Goal: Task Accomplishment & Management: Use online tool/utility

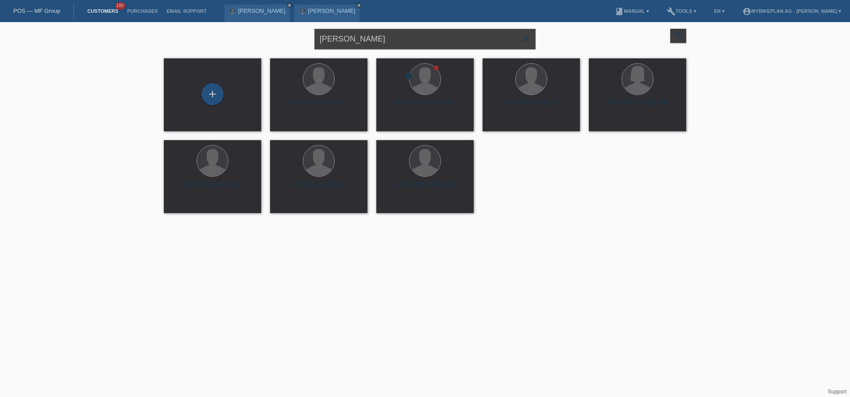
click at [407, 31] on input "[PERSON_NAME]" at bounding box center [424, 39] width 221 height 21
click at [404, 40] on input "[PERSON_NAME]" at bounding box center [424, 39] width 221 height 21
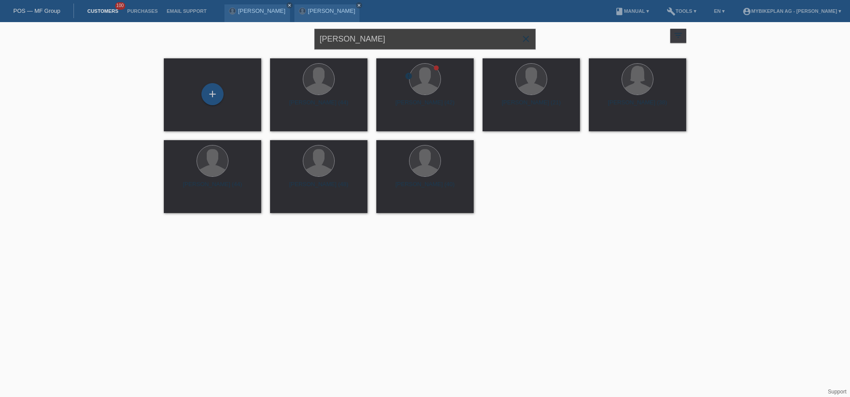
paste input "[PERSON_NAME]"
type input "[PERSON_NAME]"
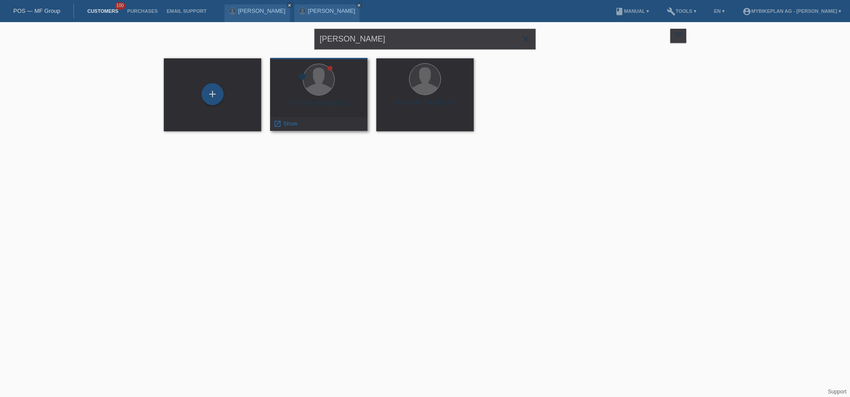
click at [324, 111] on div "Janik Roempp (28)" at bounding box center [318, 107] width 83 height 14
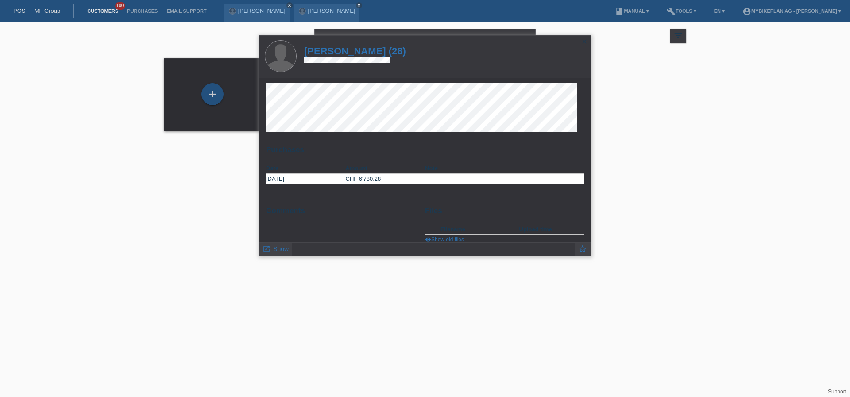
click at [372, 50] on h1 "Janik Roempp (28)" at bounding box center [355, 51] width 102 height 11
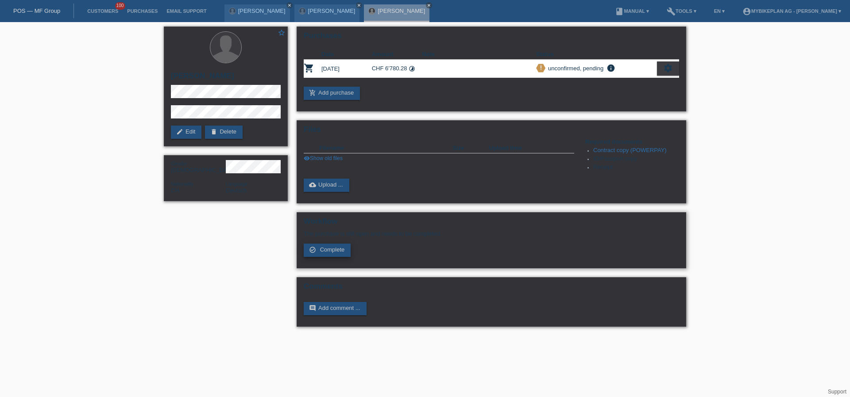
click at [327, 252] on span "Complete" at bounding box center [332, 249] width 25 height 7
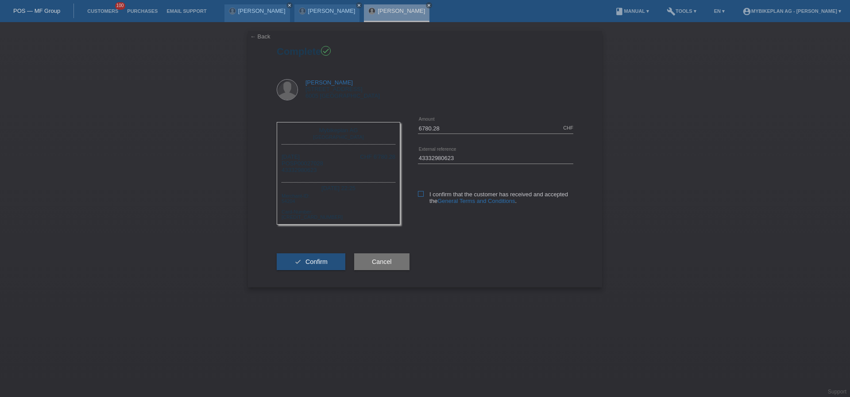
click at [420, 196] on icon at bounding box center [421, 194] width 6 height 6
click at [420, 196] on input "I confirm that the customer has received and accepted the General Terms and Con…" at bounding box center [421, 194] width 6 height 6
checkbox input "true"
click at [319, 266] on button "check Confirm" at bounding box center [311, 262] width 69 height 17
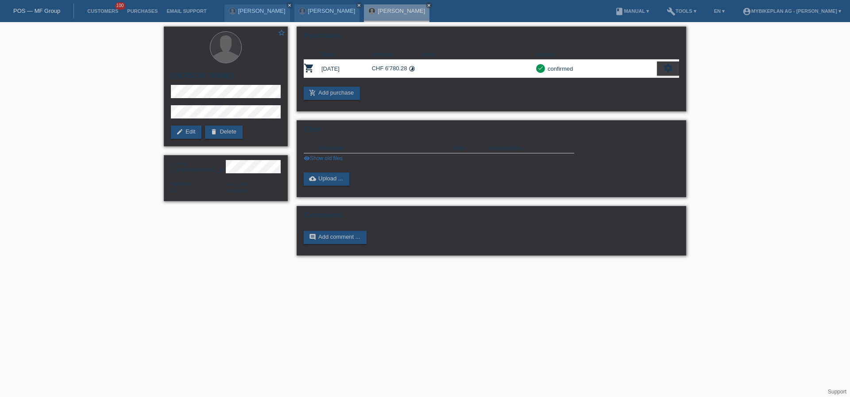
click at [26, 21] on nav "POS — MF Group Customers 100 Purchases Email Support Yves Vögtlin close close" at bounding box center [425, 11] width 850 height 22
click at [38, 17] on div "POS — MF Group" at bounding box center [37, 11] width 74 height 15
click at [40, 15] on div "POS — MF Group" at bounding box center [37, 11] width 74 height 15
click at [41, 12] on link "POS — MF Group" at bounding box center [36, 11] width 47 height 7
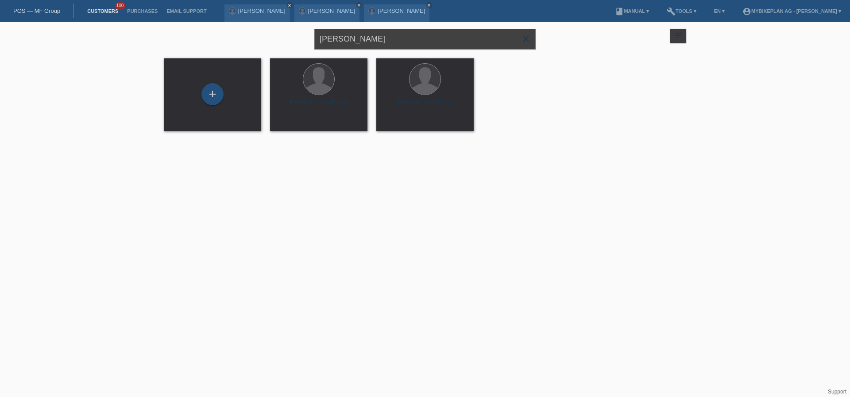
click at [404, 42] on input "[PERSON_NAME]" at bounding box center [424, 39] width 221 height 21
paste input "[PERSON_NAME],"
type input "[PERSON_NAME]"
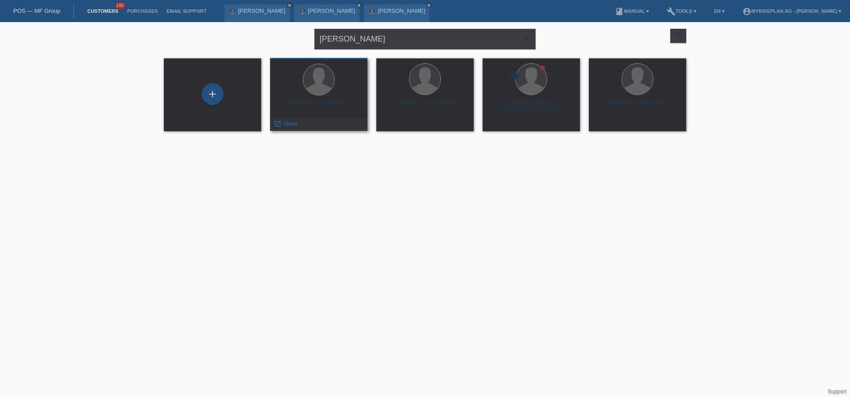
click at [331, 107] on div "[PERSON_NAME] (24)" at bounding box center [318, 107] width 83 height 14
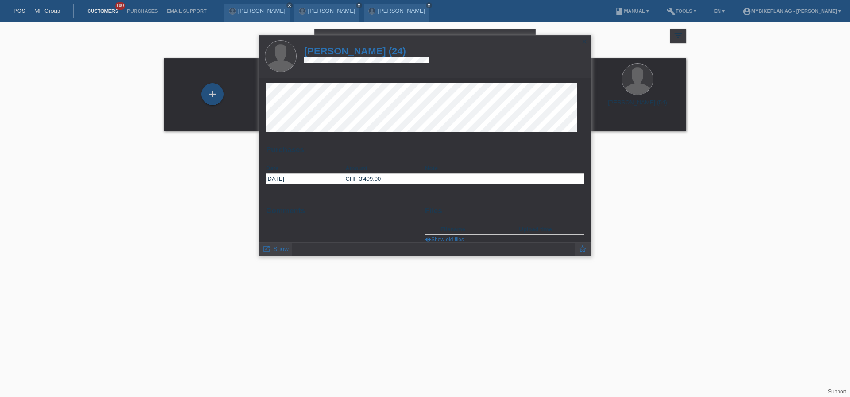
click at [347, 51] on h1 "[PERSON_NAME] (24)" at bounding box center [366, 51] width 124 height 11
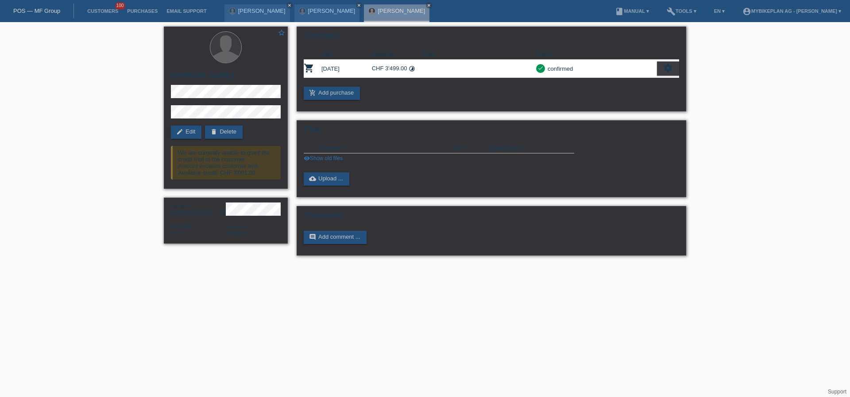
click at [58, 15] on div "POS — MF Group" at bounding box center [37, 11] width 74 height 15
click at [55, 14] on link "POS — MF Group" at bounding box center [36, 11] width 47 height 7
click at [55, 13] on link "POS — MF Group" at bounding box center [36, 11] width 47 height 7
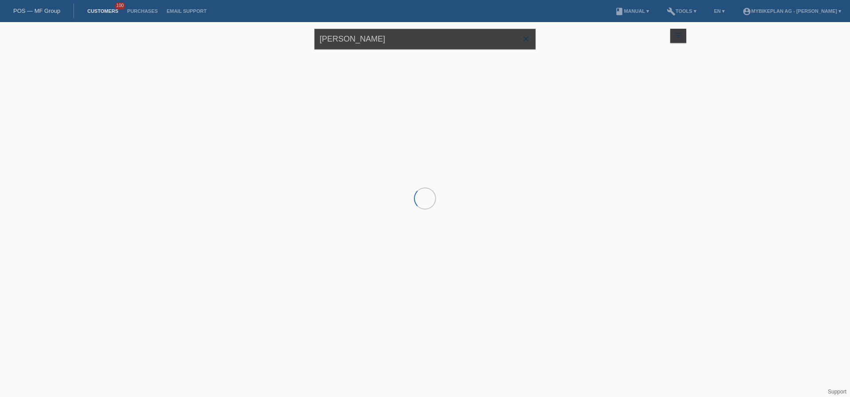
click at [447, 49] on input "[PERSON_NAME]" at bounding box center [424, 39] width 221 height 21
click at [447, 47] on input "[PERSON_NAME]" at bounding box center [424, 39] width 221 height 21
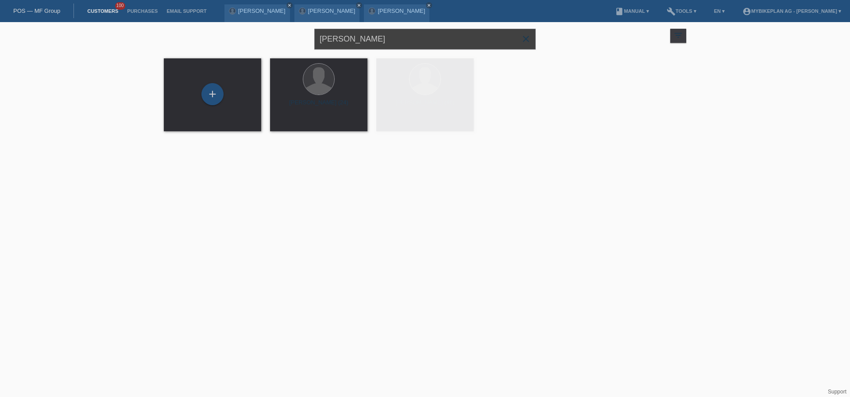
click at [447, 47] on input "[PERSON_NAME]" at bounding box center [424, 39] width 221 height 21
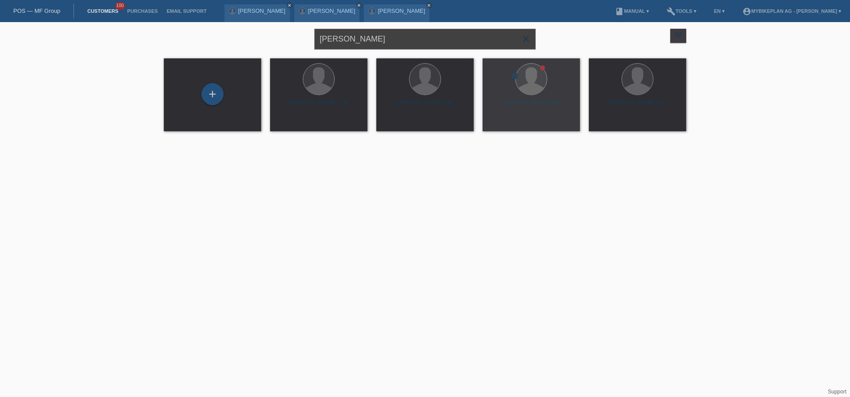
paste input "[PERSON_NAME]"
type input "[PERSON_NAME]"
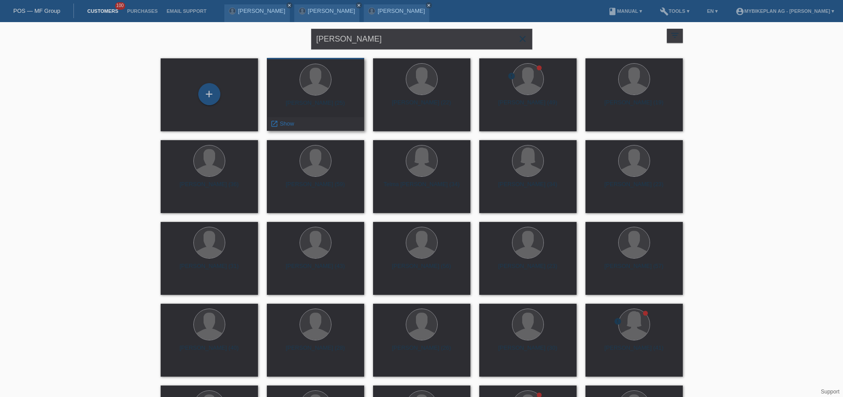
click at [315, 104] on div "[PERSON_NAME] (25)" at bounding box center [315, 107] width 83 height 14
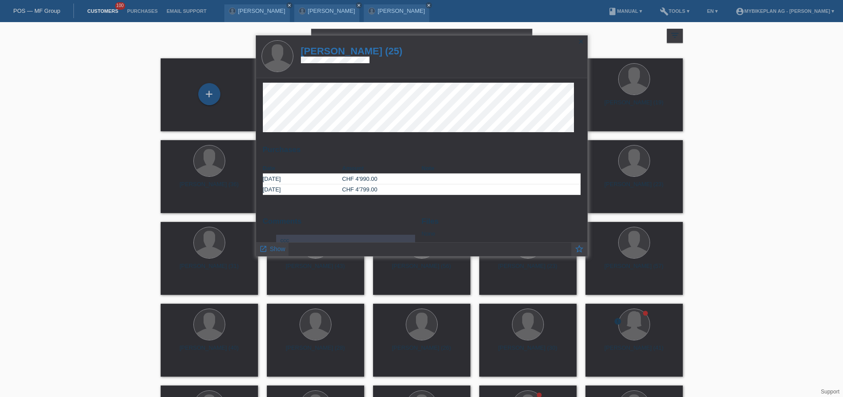
click at [354, 50] on h1 "[PERSON_NAME] (25)" at bounding box center [352, 51] width 102 height 11
